Goal: Information Seeking & Learning: Learn about a topic

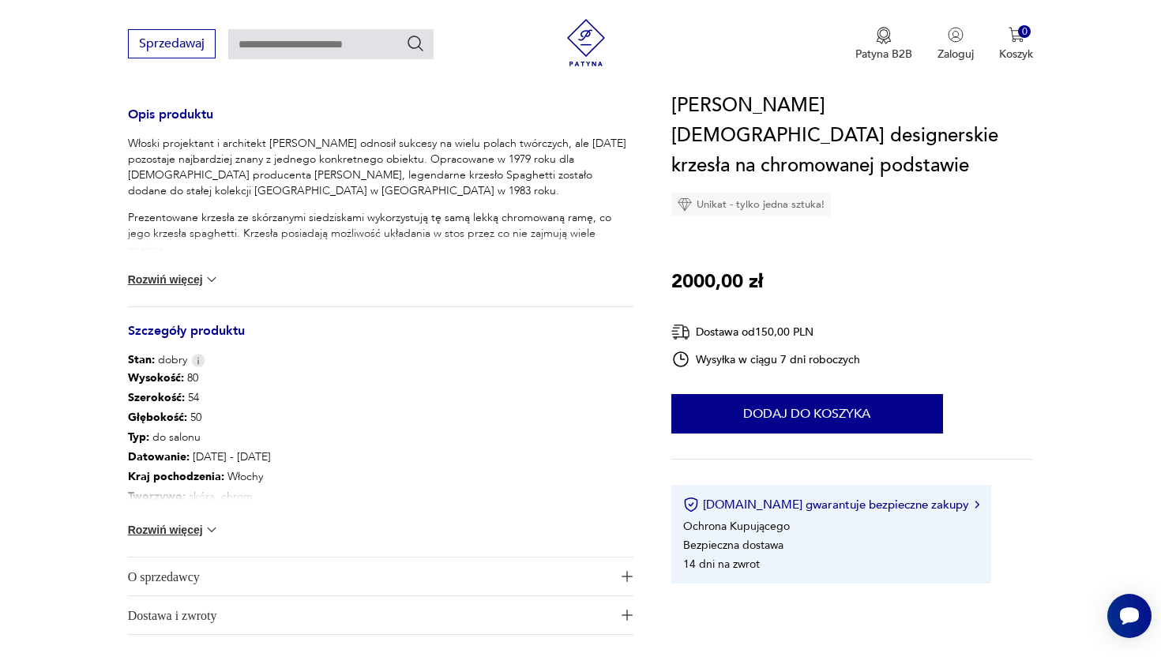
click at [190, 521] on div "Wysokość : 80 Szerokość : 54 Głębokość : 50 Typ : do salonu Datowanie : 1969 - …" at bounding box center [381, 462] width 506 height 189
click at [190, 532] on button "Rozwiń więcej" at bounding box center [174, 530] width 92 height 16
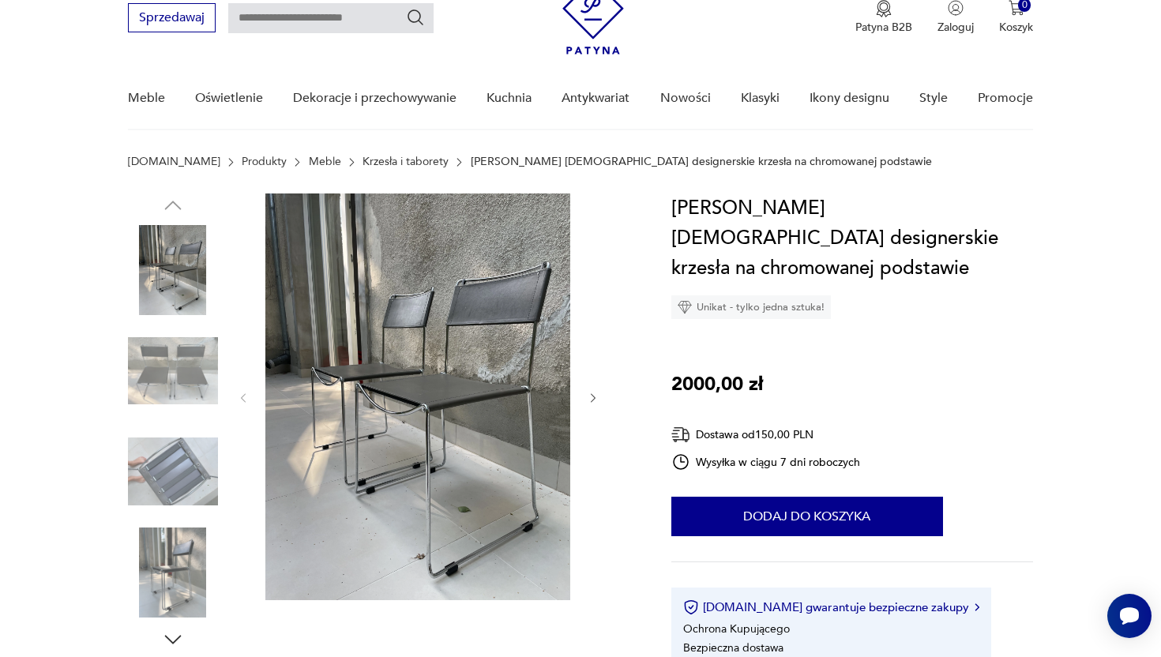
scroll to position [74, 0]
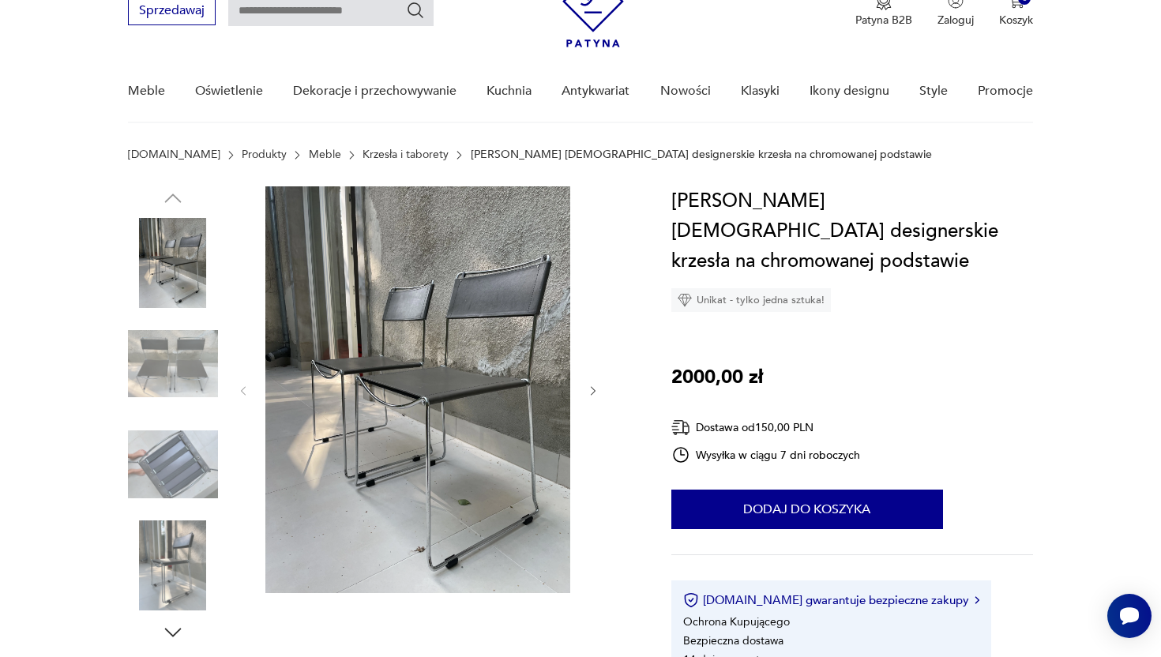
click at [185, 360] on img at bounding box center [173, 364] width 90 height 90
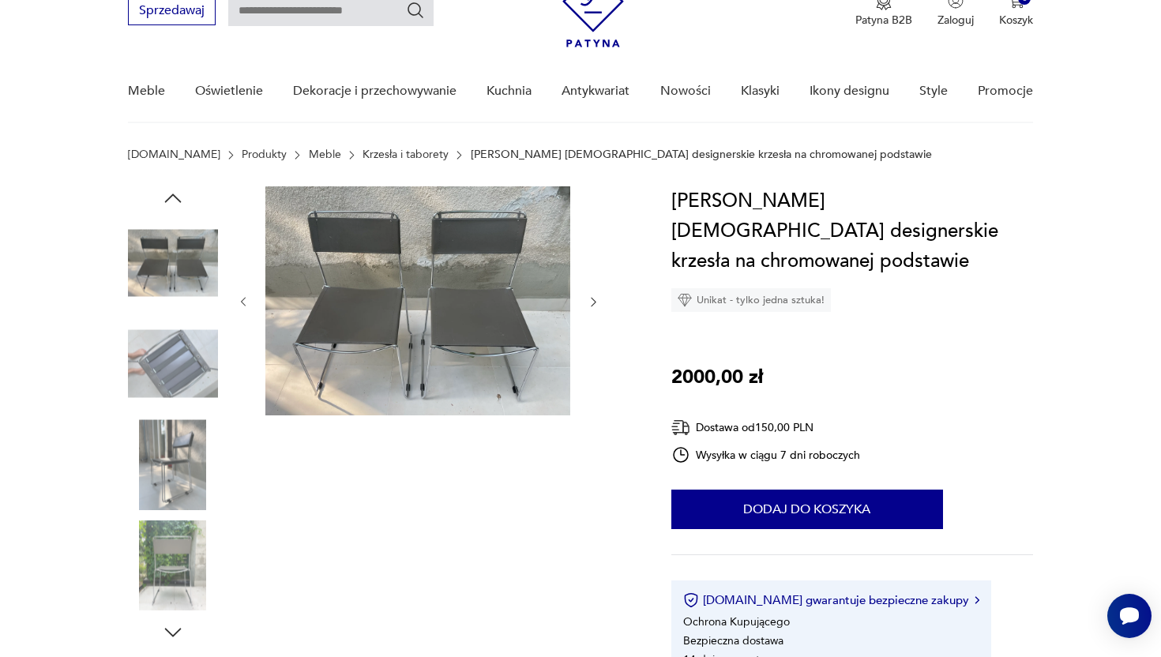
click at [184, 419] on img at bounding box center [173, 464] width 90 height 90
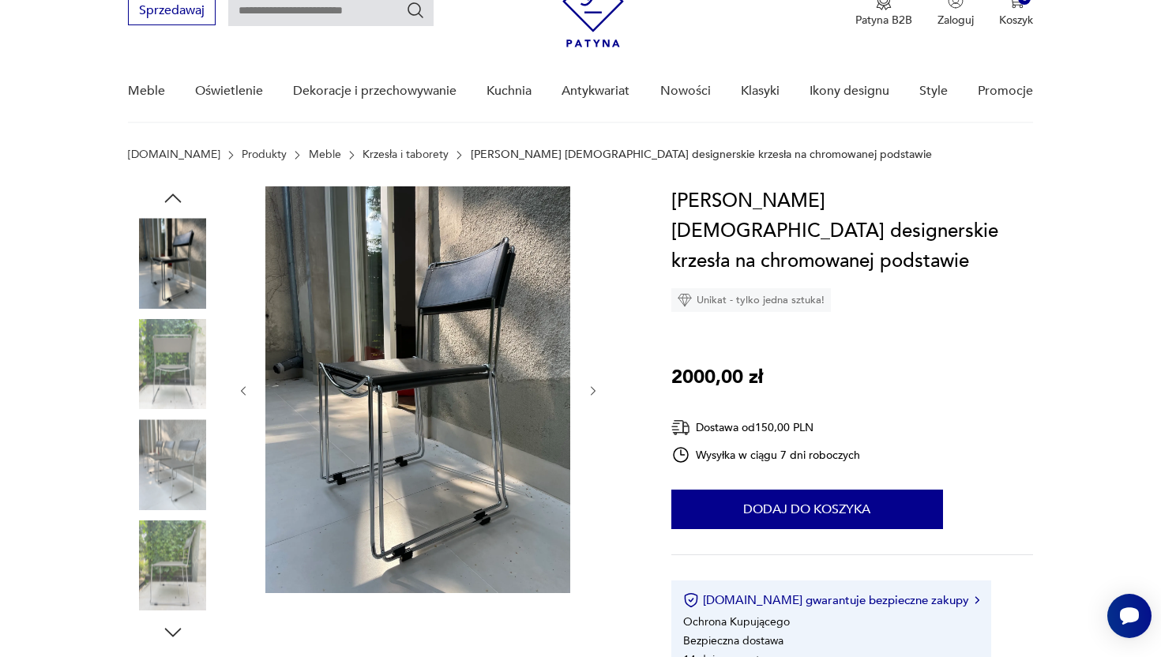
click at [175, 497] on img at bounding box center [173, 464] width 90 height 90
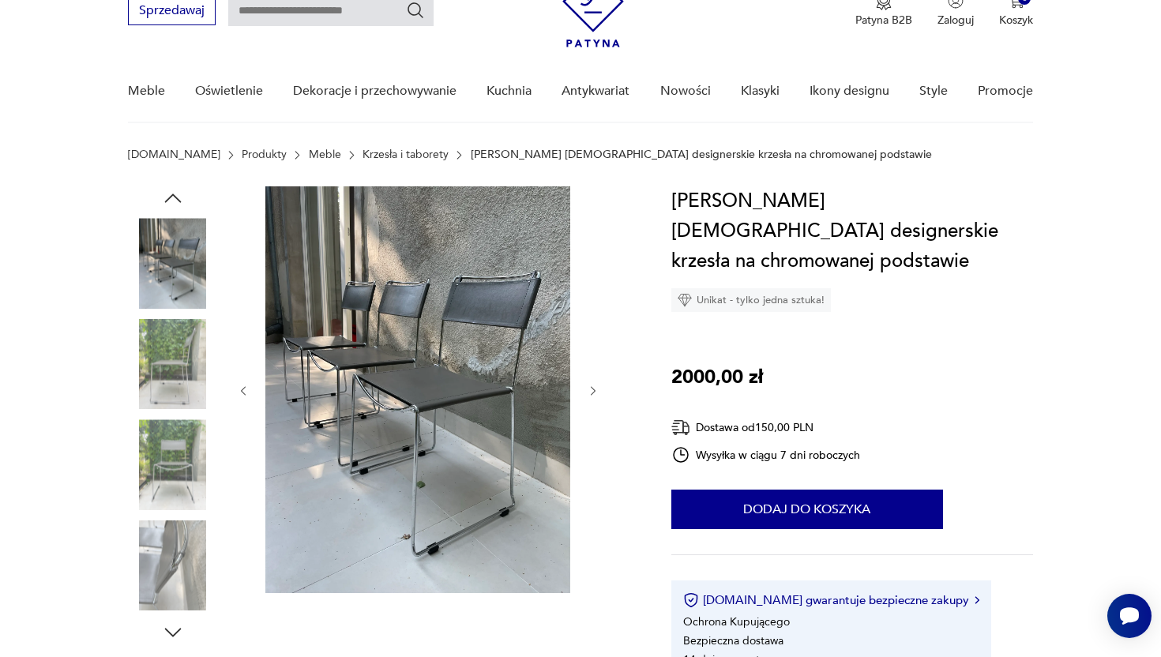
click at [185, 551] on img at bounding box center [173, 566] width 90 height 90
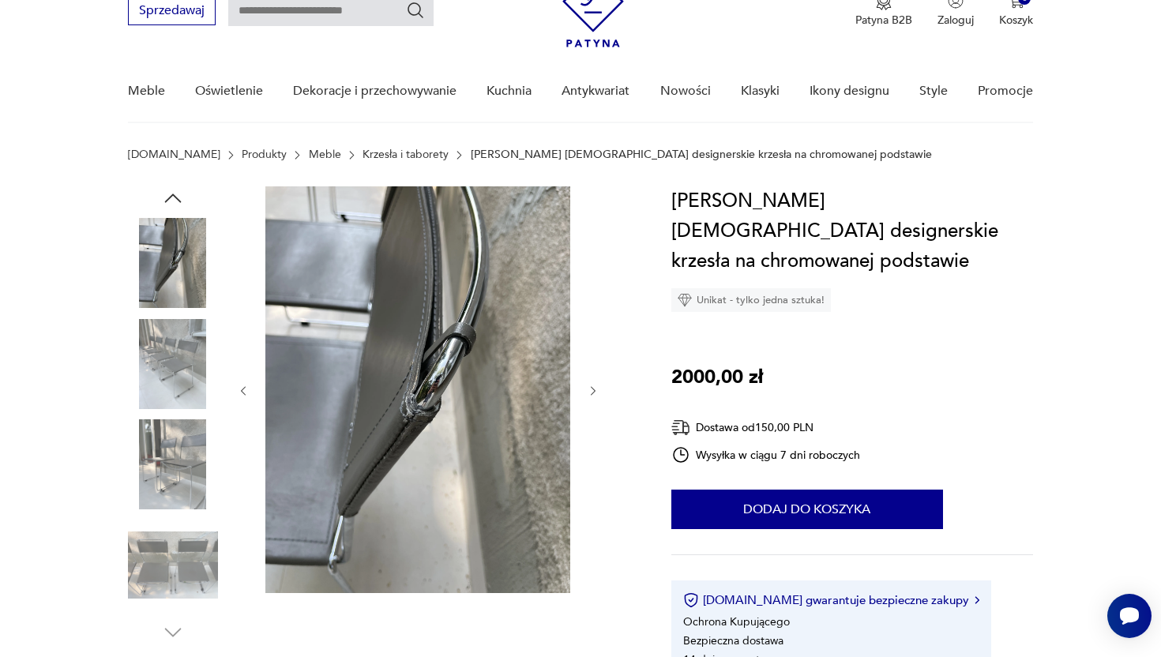
click at [190, 560] on img at bounding box center [173, 566] width 90 height 90
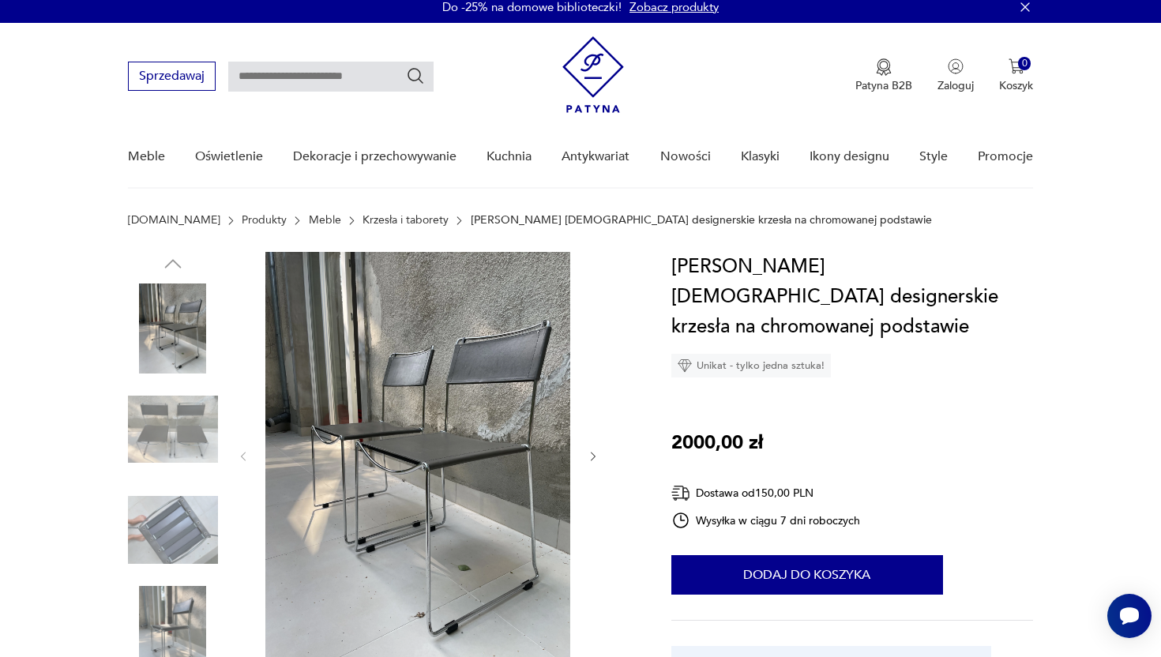
scroll to position [13, 0]
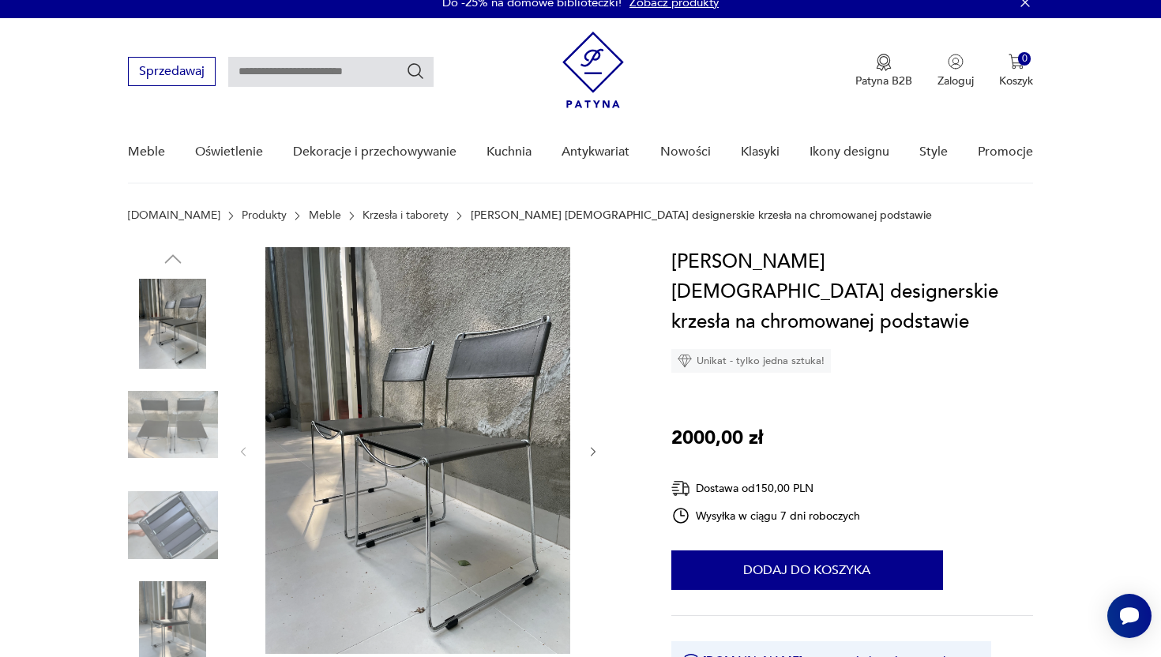
click at [182, 369] on div at bounding box center [173, 325] width 90 height 93
click at [188, 416] on img at bounding box center [173, 425] width 90 height 90
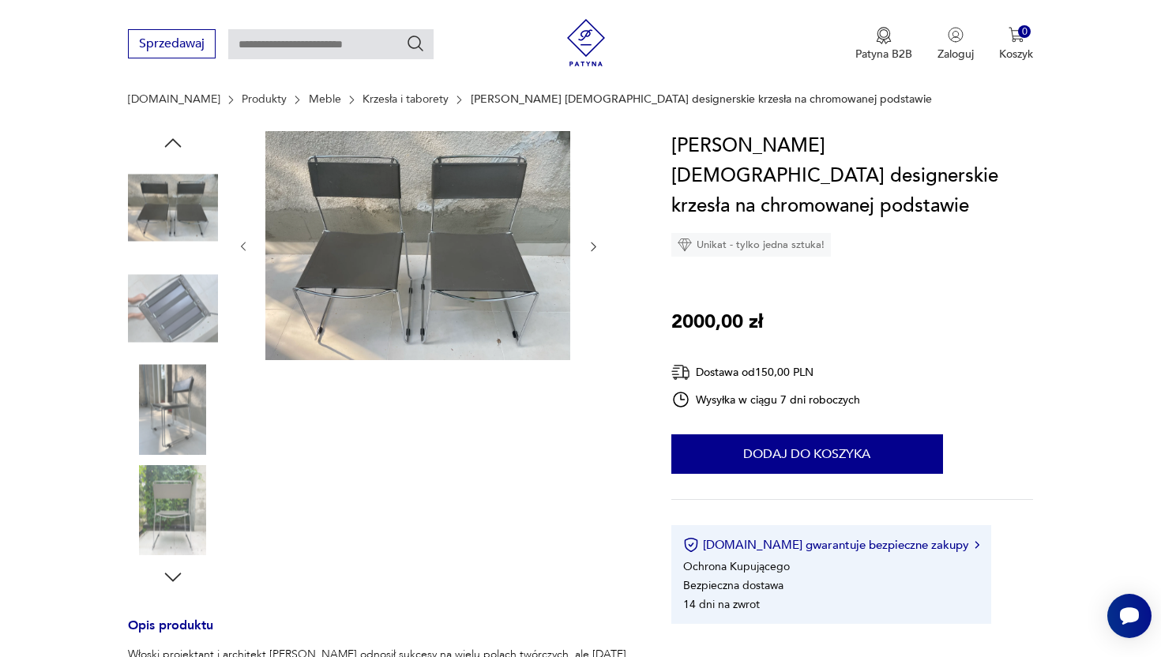
scroll to position [699, 0]
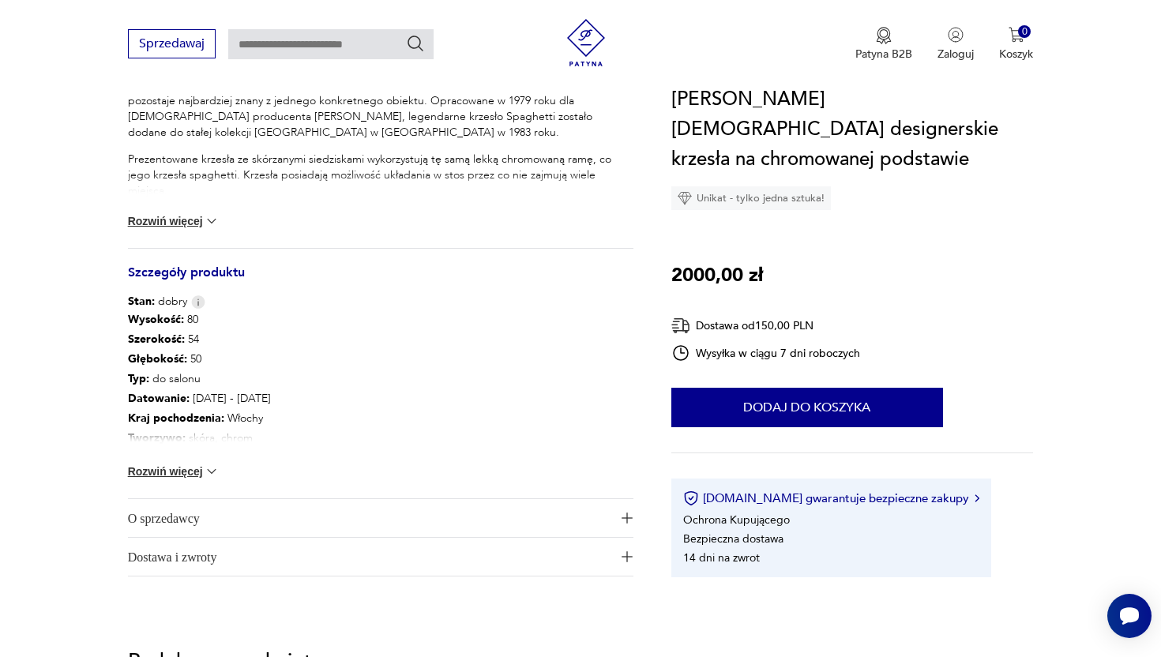
click at [182, 224] on button "Rozwiń więcej" at bounding box center [174, 221] width 92 height 16
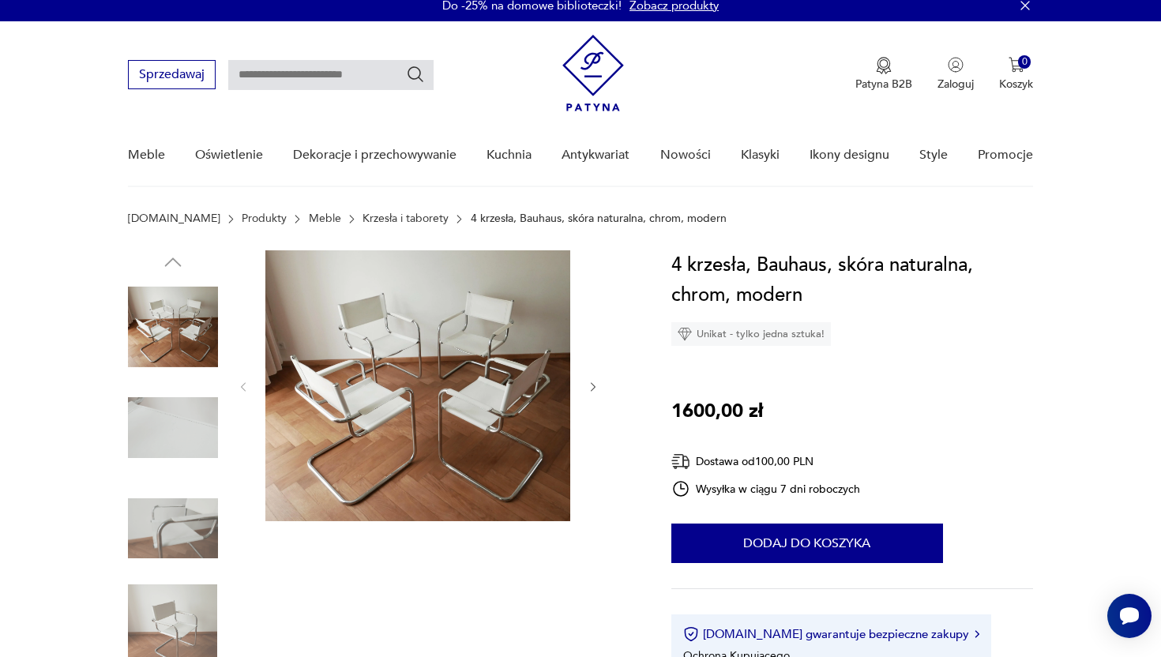
scroll to position [15, 0]
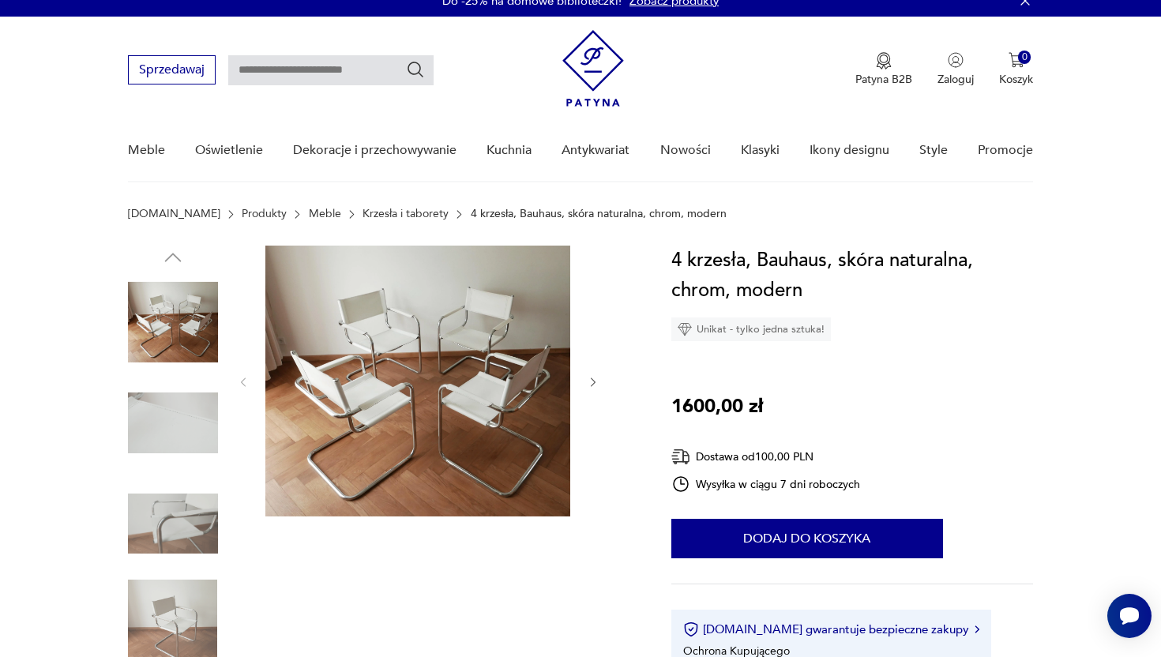
click at [215, 336] on img at bounding box center [173, 322] width 90 height 90
drag, startPoint x: 832, startPoint y: 260, endPoint x: 668, endPoint y: 252, distance: 163.7
copy h1 "4 krzesła, Bauhaus,"
